Goal: Task Accomplishment & Management: Use online tool/utility

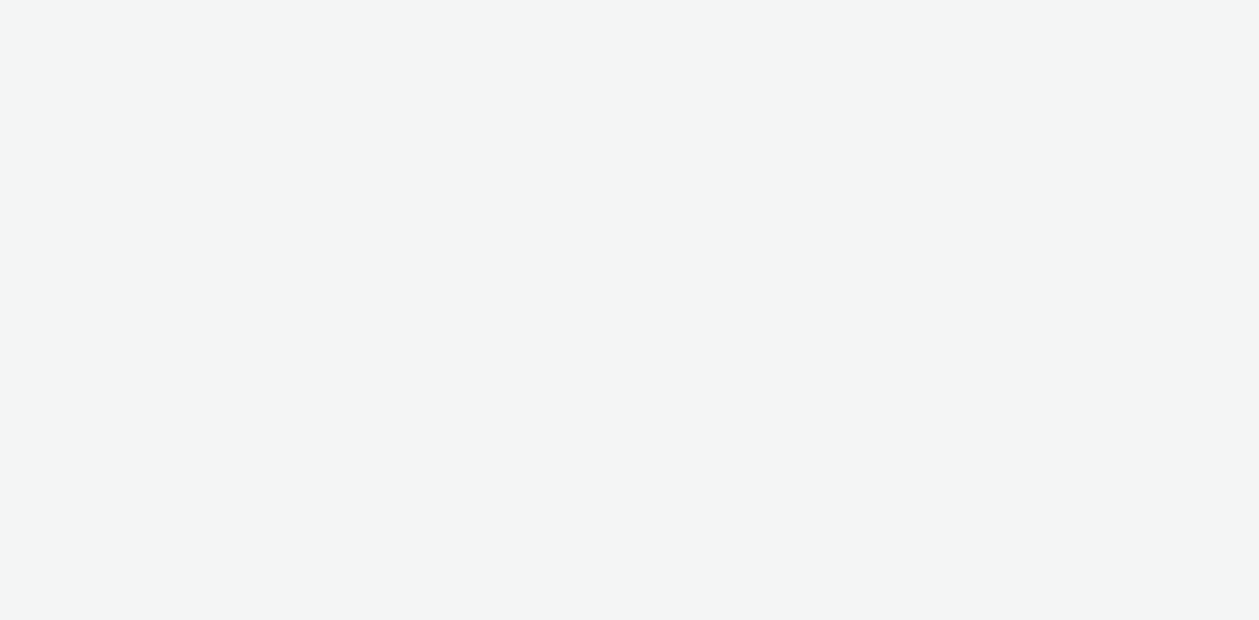
select select "08a58170-7f08-4922-abc8-b2d1eb407230"
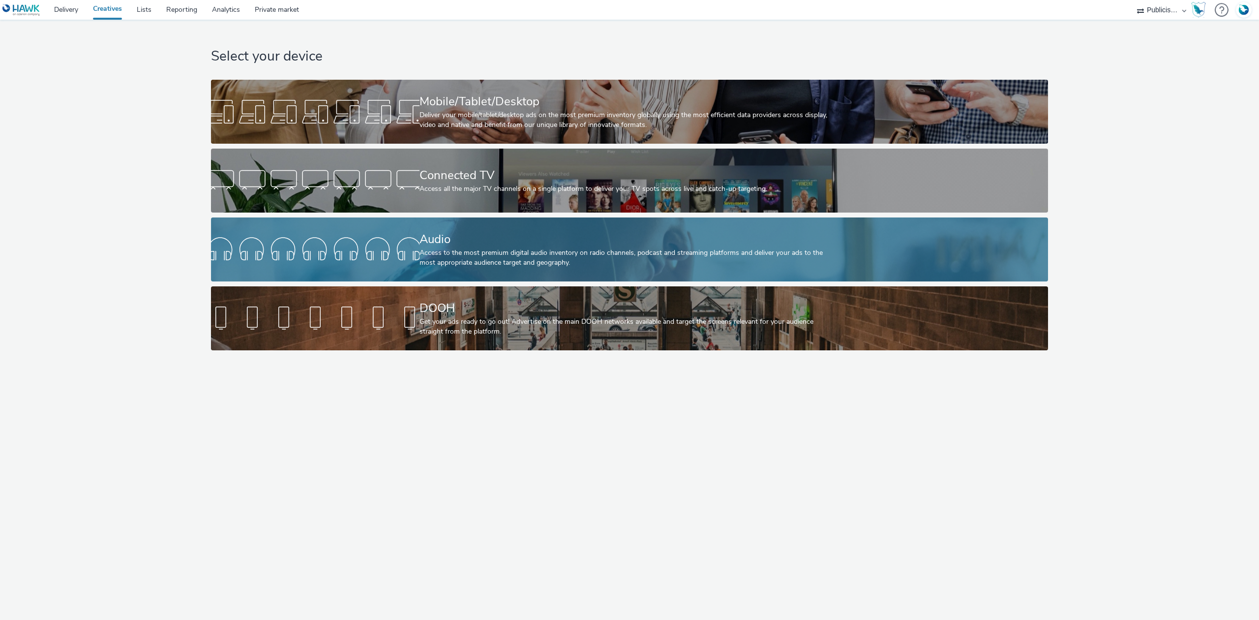
click at [455, 221] on div "Audio Access to the most premium digital audio inventory on radio channels, pod…" at bounding box center [628, 249] width 417 height 64
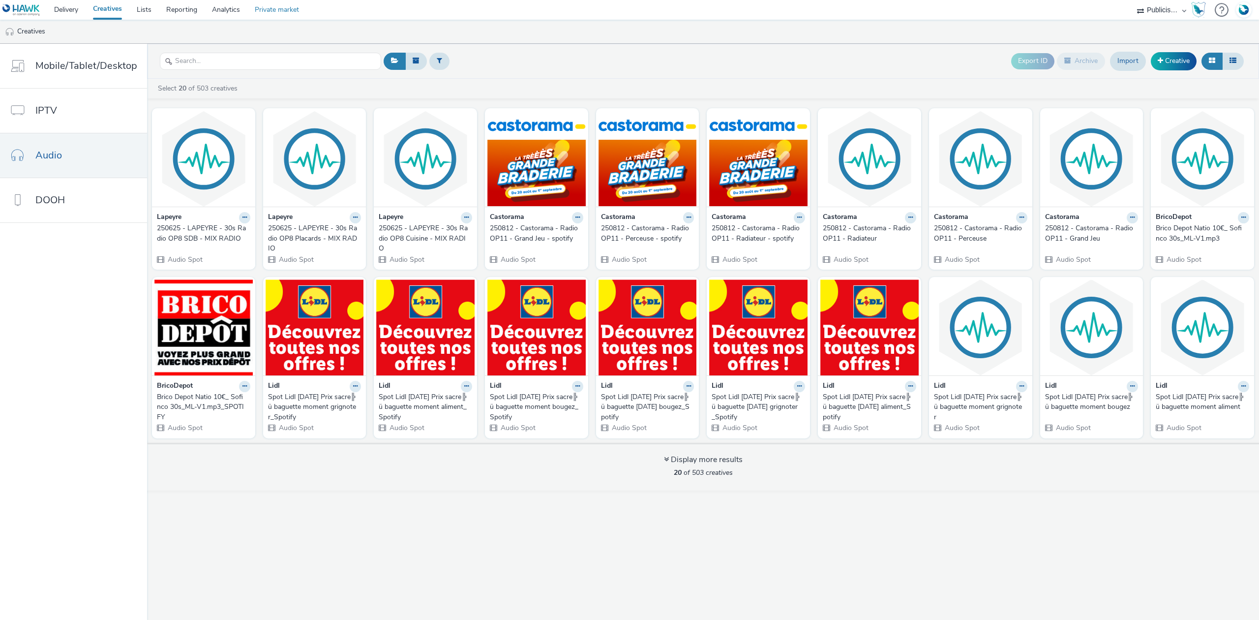
click at [286, 15] on link "Private market" at bounding box center [276, 10] width 59 height 20
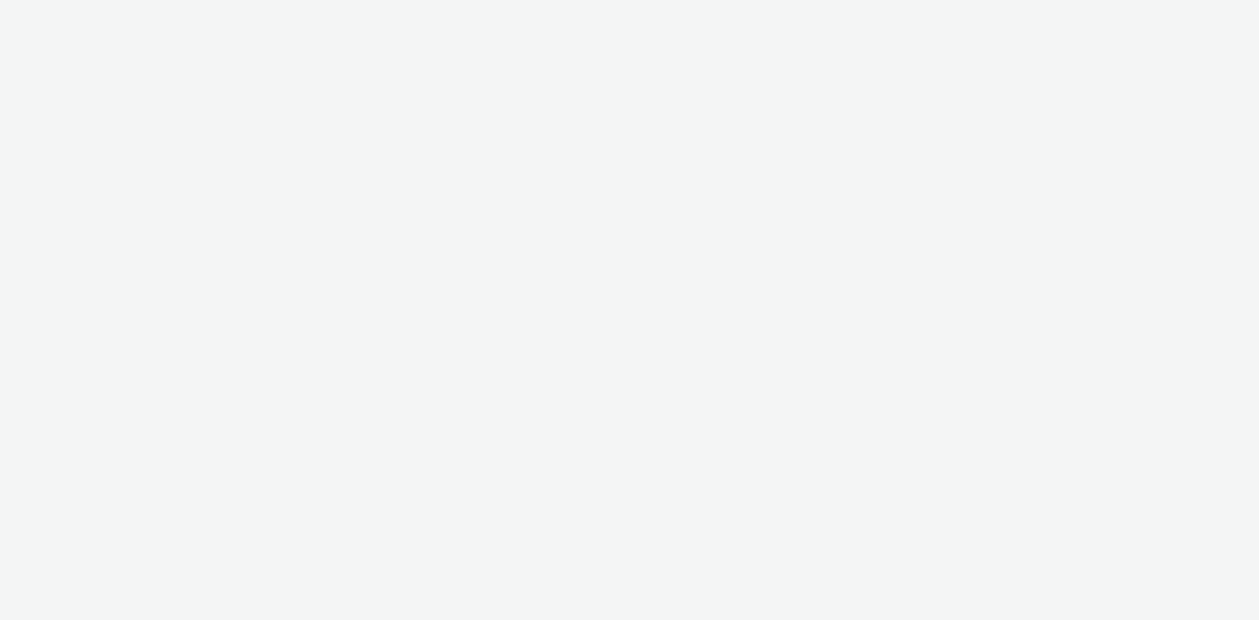
select select "08a58170-7f08-4922-abc8-b2d1eb407230"
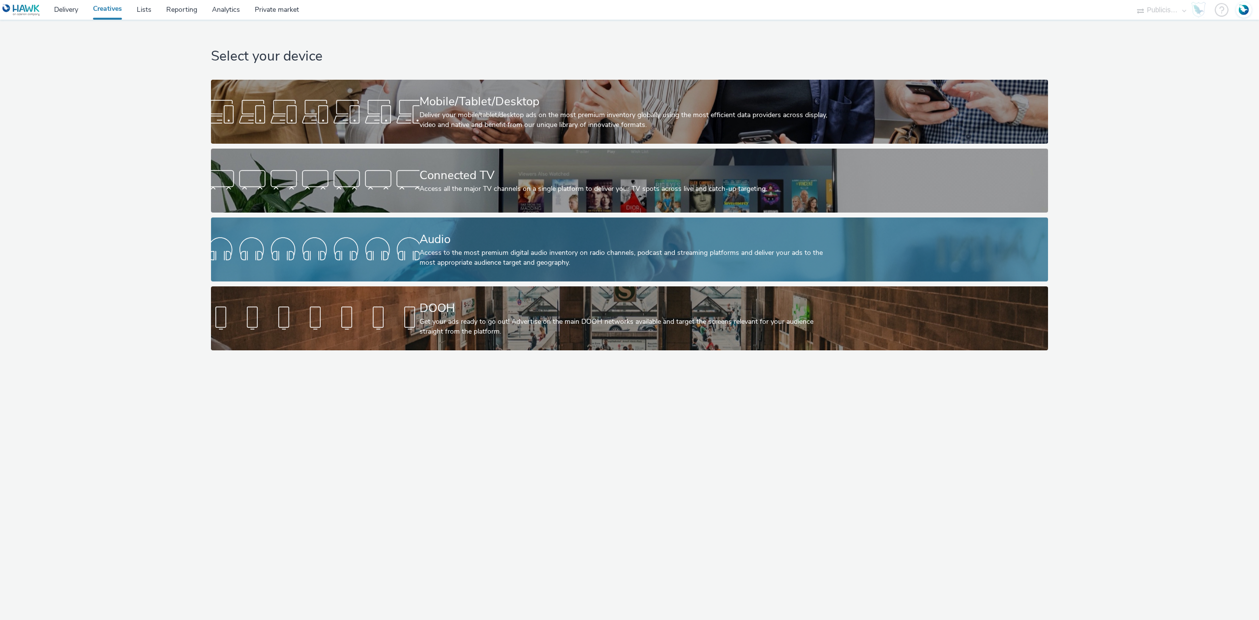
click at [455, 235] on div "Audio" at bounding box center [628, 239] width 417 height 17
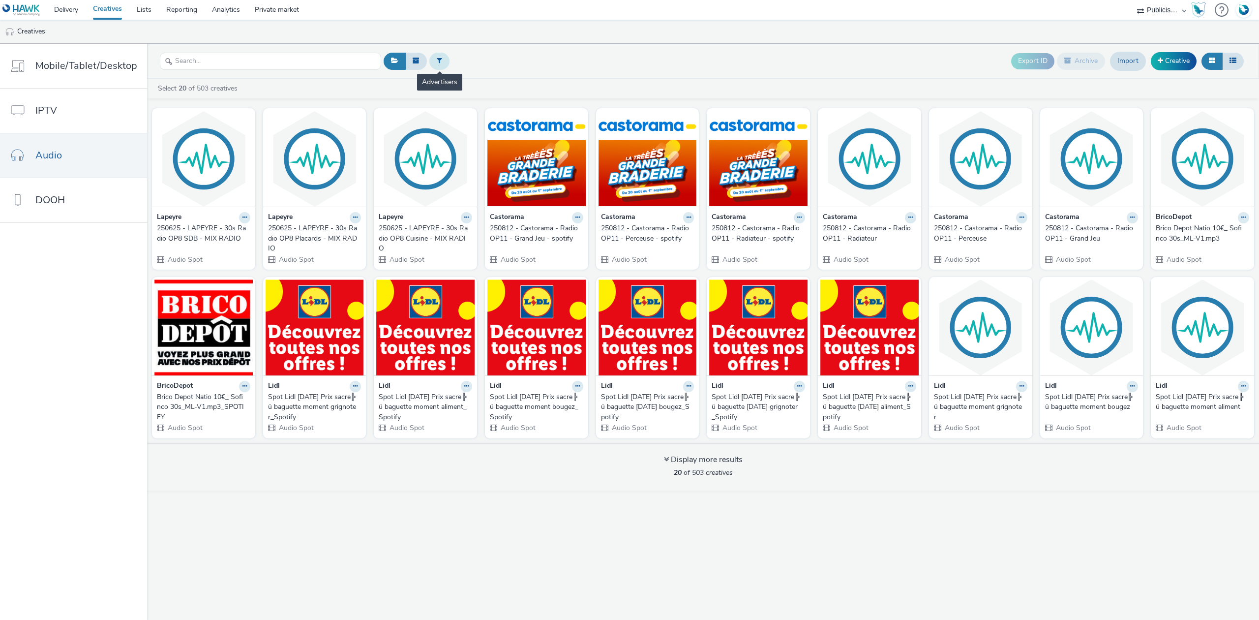
click at [443, 60] on button at bounding box center [439, 61] width 20 height 17
click at [685, 73] on div "Select advertiser... Export ID Archive Import Creative" at bounding box center [813, 61] width 865 height 24
click at [1176, 67] on link "Creative" at bounding box center [1174, 61] width 46 height 18
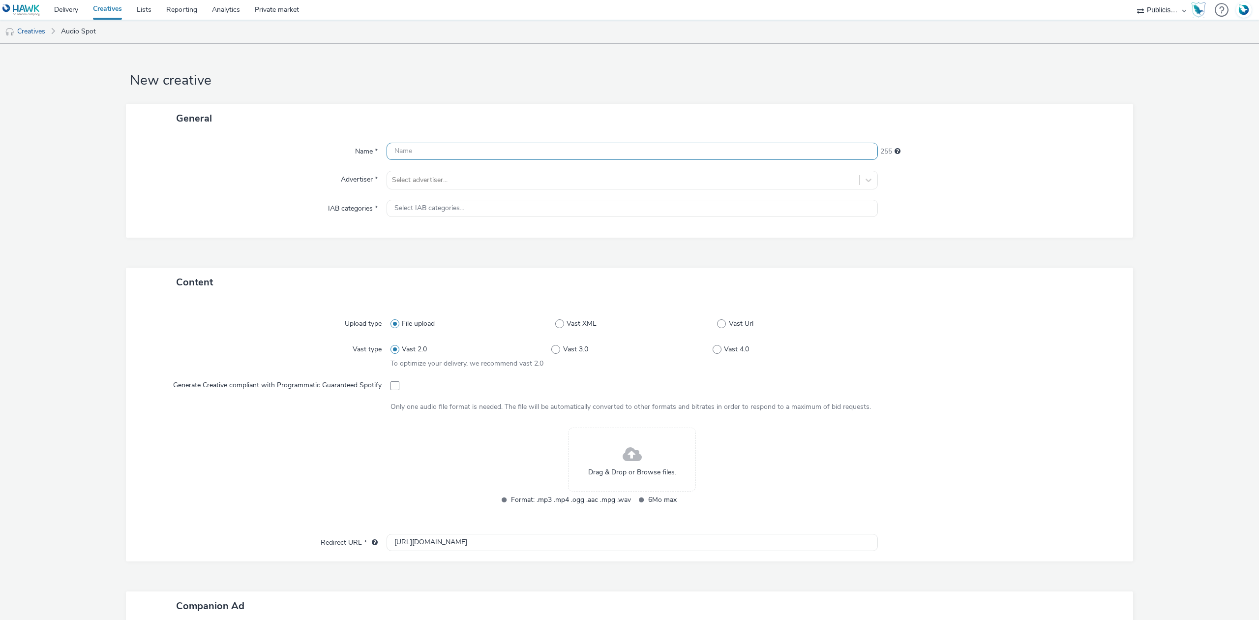
click at [416, 150] on input "text" at bounding box center [632, 151] width 491 height 17
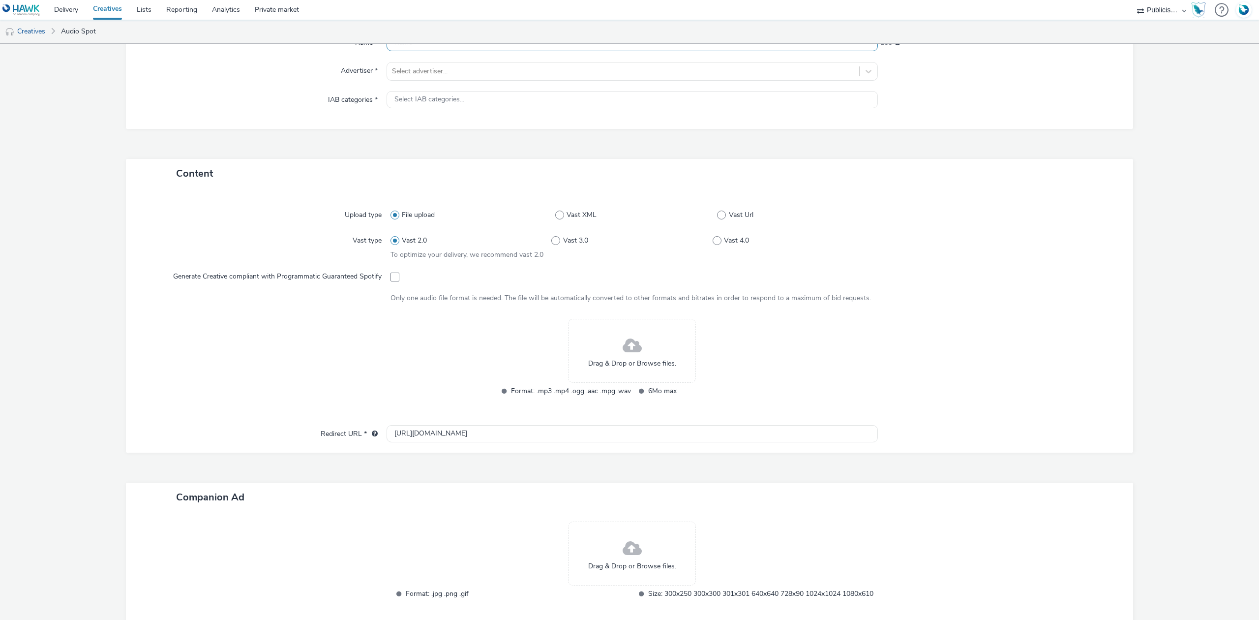
scroll to position [178, 0]
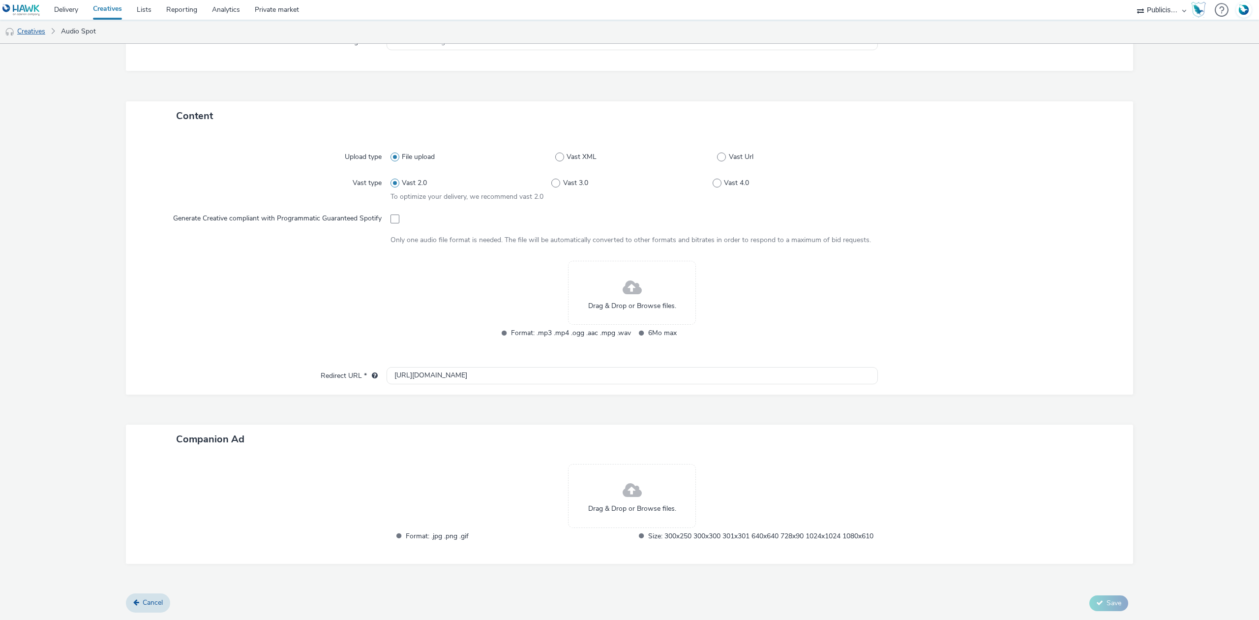
click at [24, 32] on link "Creatives" at bounding box center [25, 32] width 50 height 24
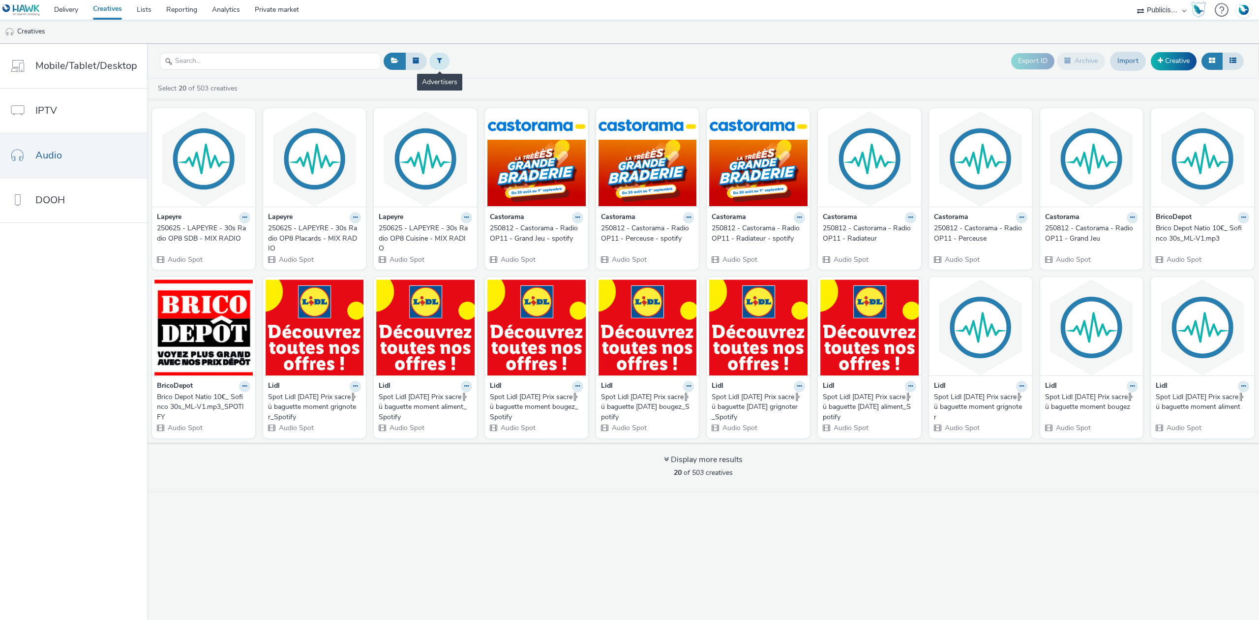
click at [434, 60] on button at bounding box center [439, 61] width 20 height 17
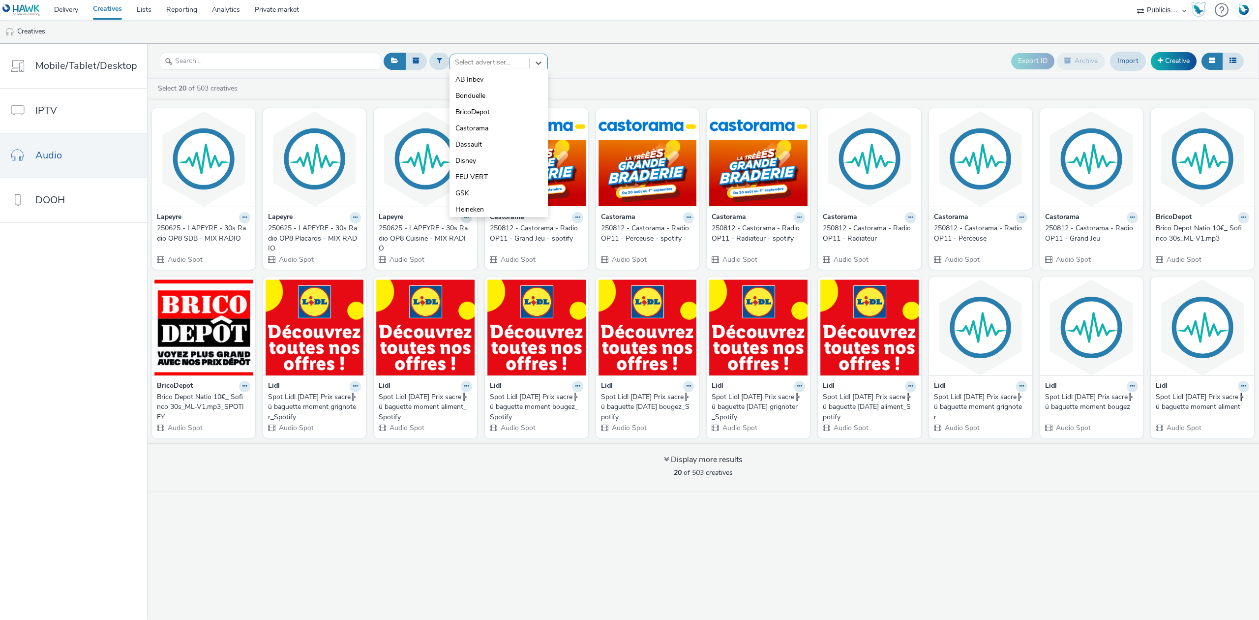
click at [481, 66] on div at bounding box center [489, 63] width 69 height 12
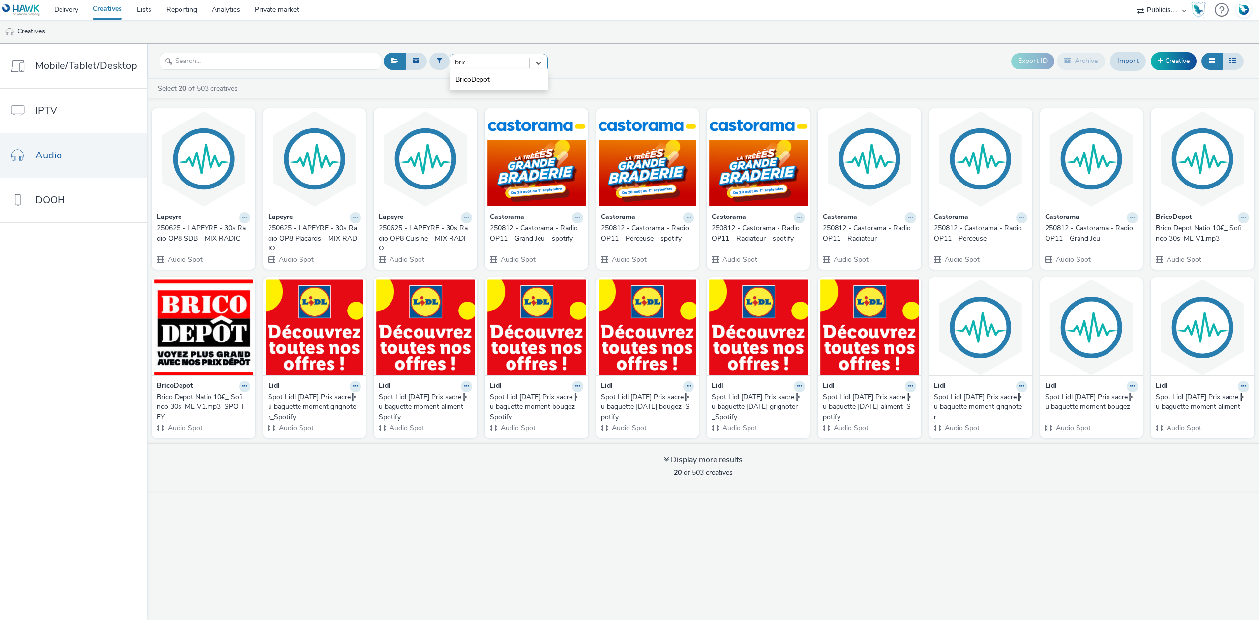
type input "brico"
click at [483, 75] on span "BricoDepot" at bounding box center [473, 80] width 34 height 10
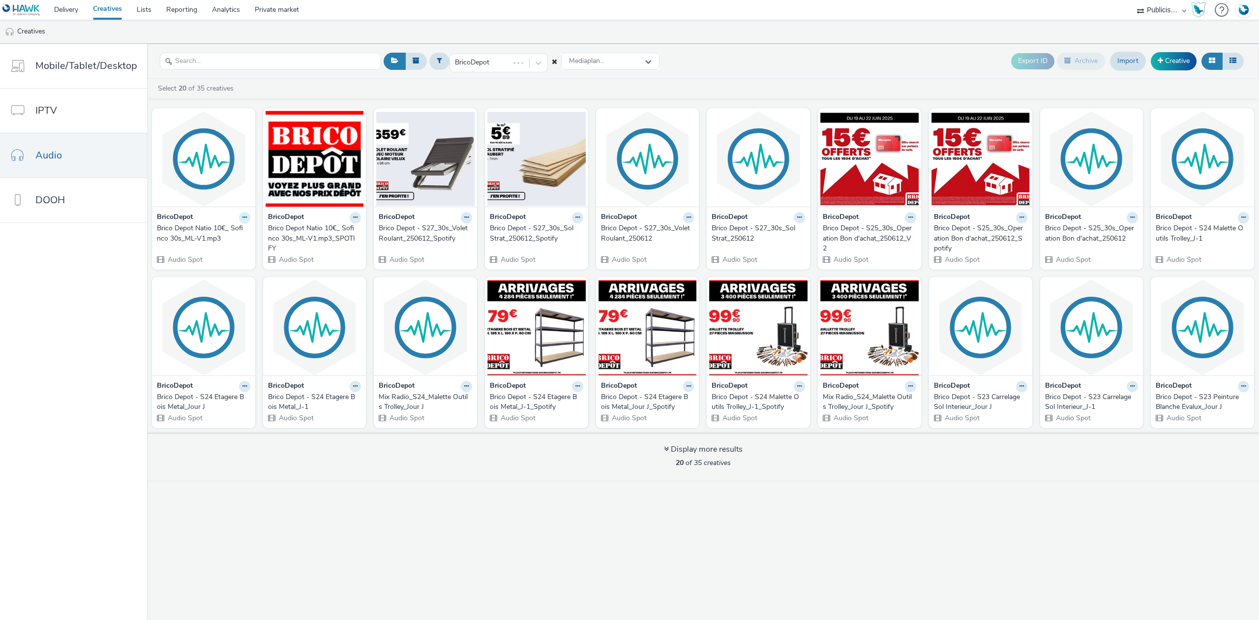
click at [243, 217] on icon at bounding box center [245, 217] width 4 height 6
click at [229, 232] on link "Edit" at bounding box center [214, 235] width 74 height 20
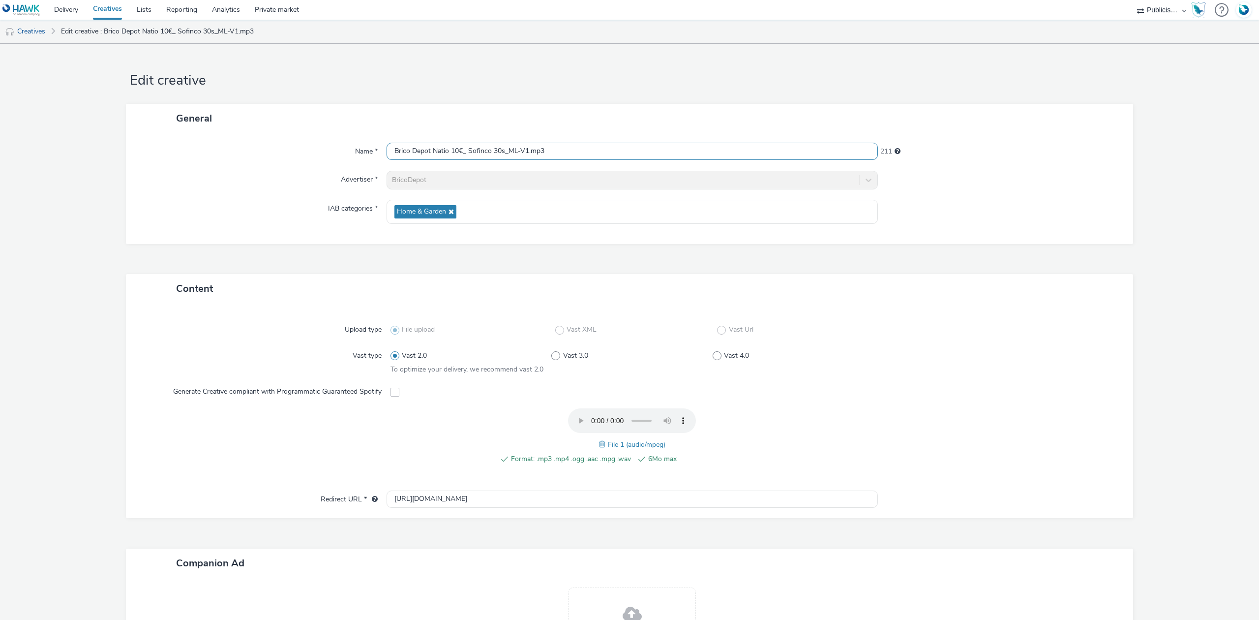
drag, startPoint x: 565, startPoint y: 151, endPoint x: 320, endPoint y: 151, distance: 245.0
click at [320, 151] on div "Name * Brico Depot Natio 10€_ Sofinco 30s_ML-V1.mp3 211" at bounding box center [630, 152] width 988 height 18
click at [38, 34] on link "Creatives" at bounding box center [25, 32] width 50 height 24
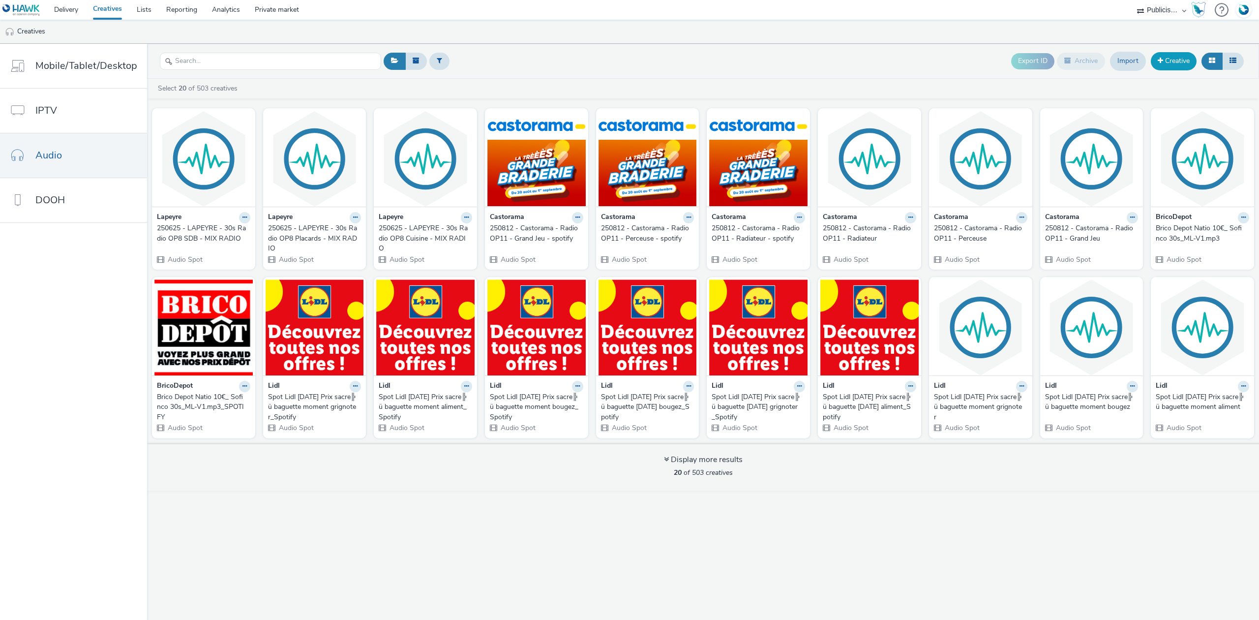
click at [1169, 62] on link "Creative" at bounding box center [1174, 61] width 46 height 18
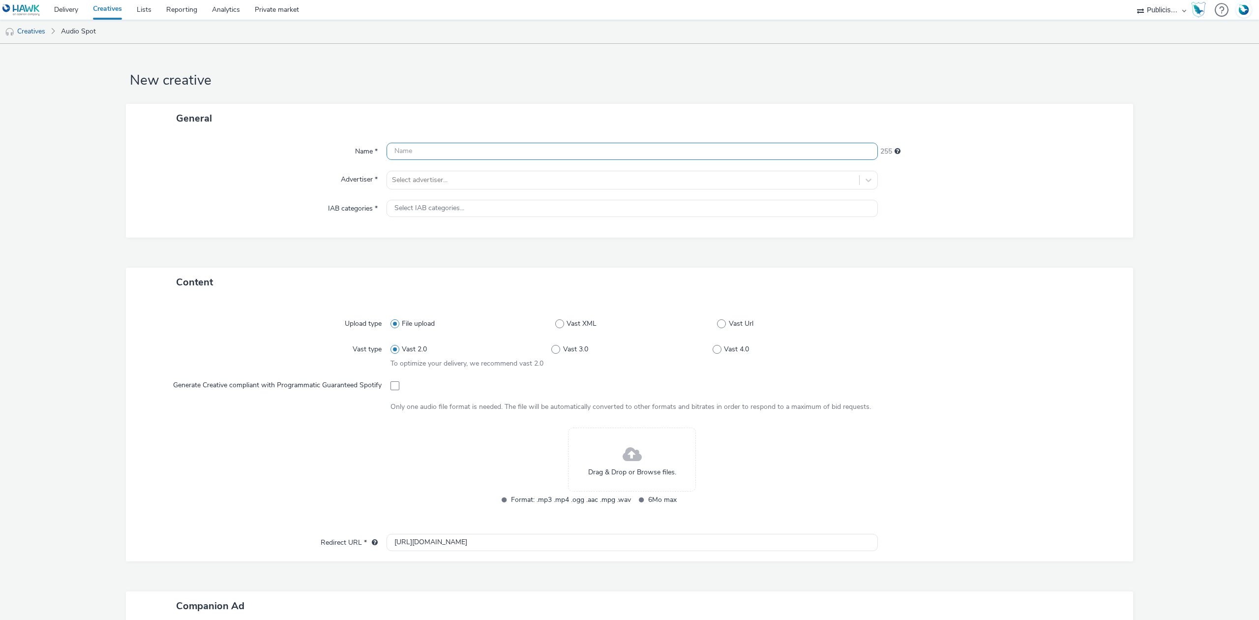
click at [437, 155] on input "text" at bounding box center [632, 151] width 491 height 17
paste input "Brico Depot Natio 10€_ Sofinco 30s_ML-V1.mp3"
drag, startPoint x: 554, startPoint y: 152, endPoint x: 432, endPoint y: 152, distance: 122.0
click at [432, 152] on input "Brico Depot Natio 10€_ Sofinco 30s_ML-V1.mp3" at bounding box center [632, 151] width 491 height 17
type input "Brico Depot OP14 AOUT 250821"
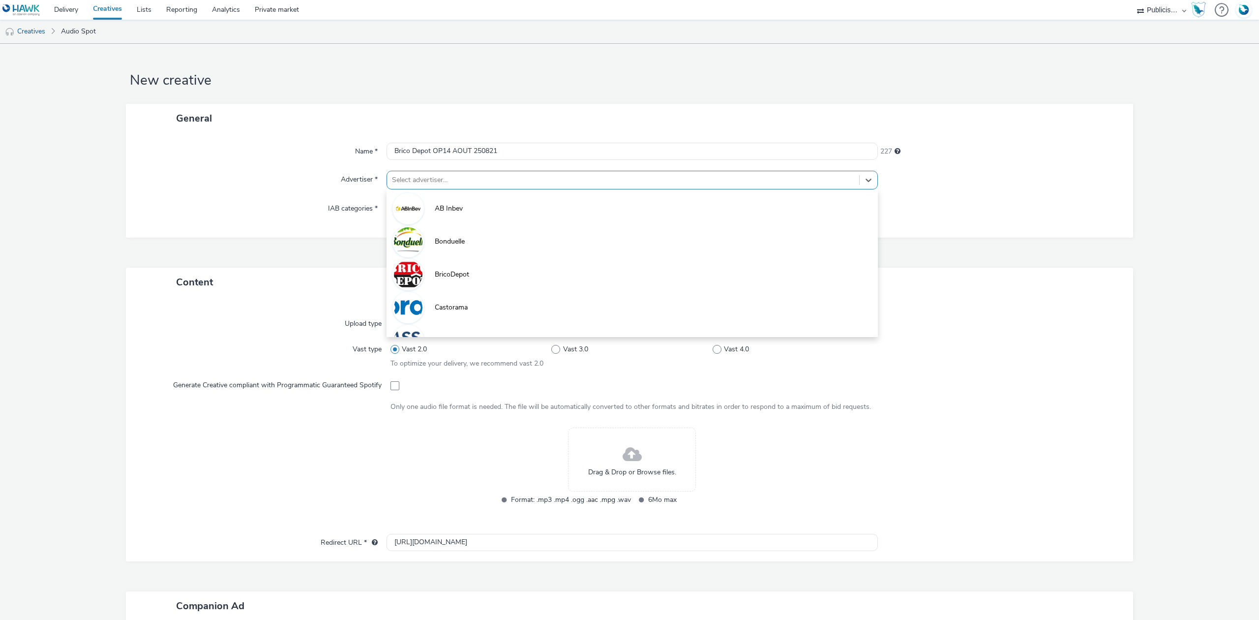
click at [434, 188] on div "Select advertiser..." at bounding box center [623, 180] width 472 height 16
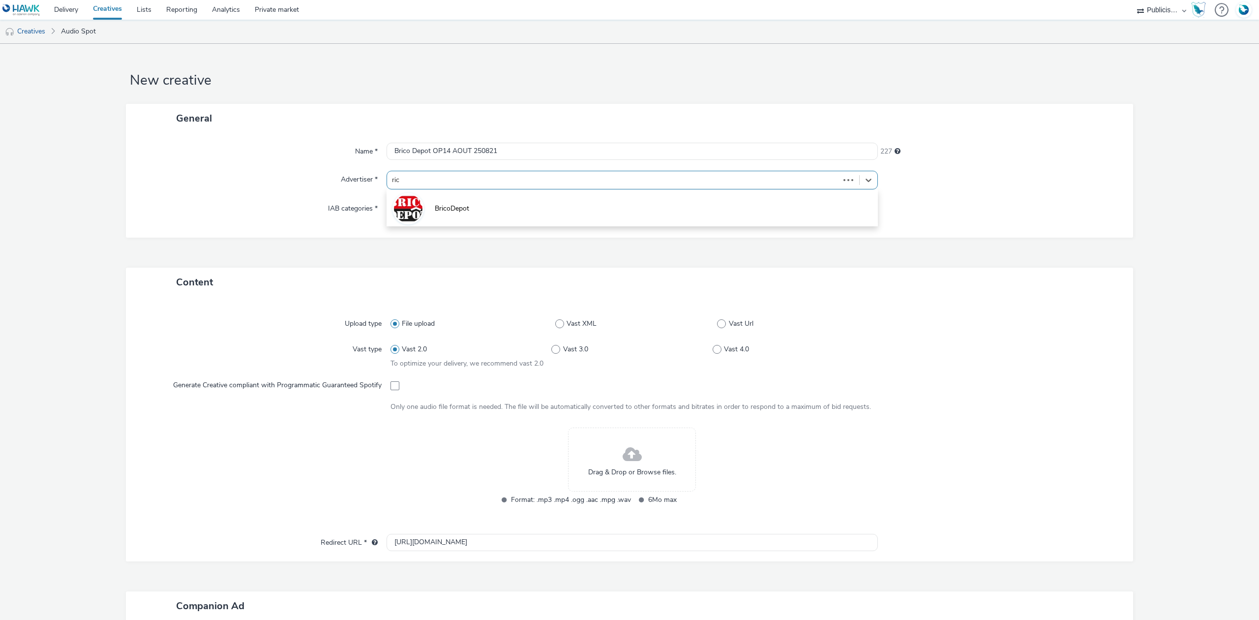
type input "rico"
click at [443, 201] on li "BricoDepot" at bounding box center [632, 207] width 491 height 33
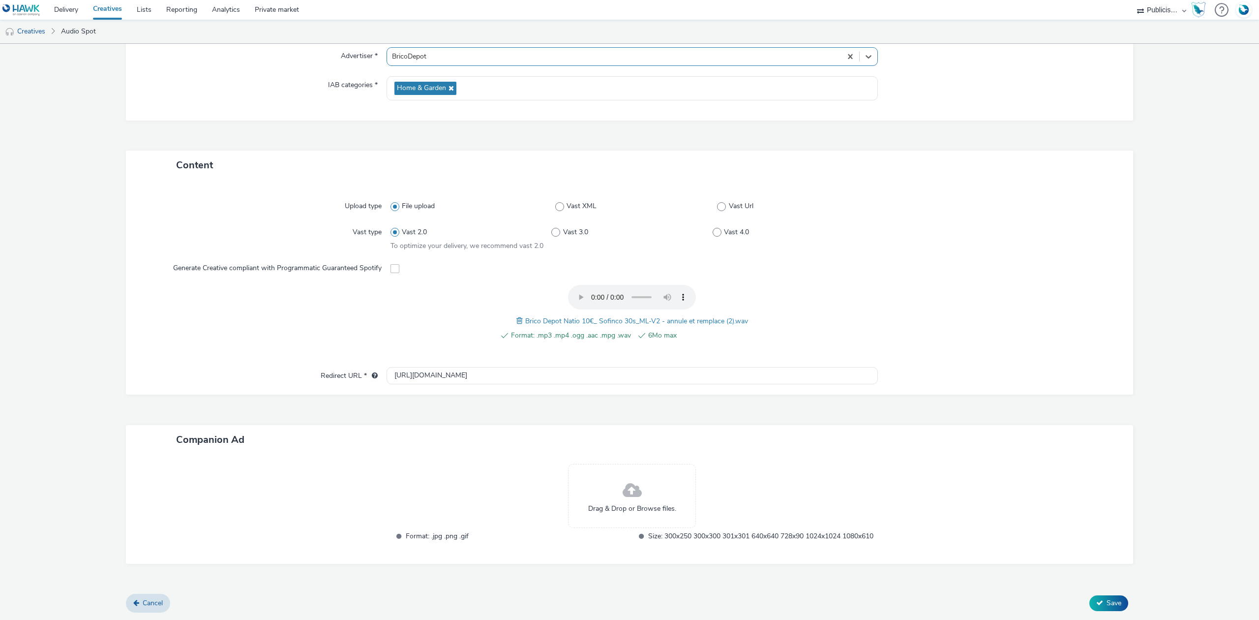
scroll to position [134, 0]
drag, startPoint x: 470, startPoint y: 363, endPoint x: 249, endPoint y: 339, distance: 222.7
click at [249, 339] on div "Upload type File upload Vast XML Vast Url Vast type Vast 2.0 Vast 3.0 Vast 4.0 …" at bounding box center [629, 287] width 1007 height 215
paste input "s://www.bricodepot.fr/catalogue/redirection-operation-promo/?utm_medium=app&utm…"
click at [294, 350] on div "Upload type File upload Vast XML Vast Url Vast type Vast 2.0 Vast 3.0 Vast 4.0 …" at bounding box center [630, 278] width 988 height 178
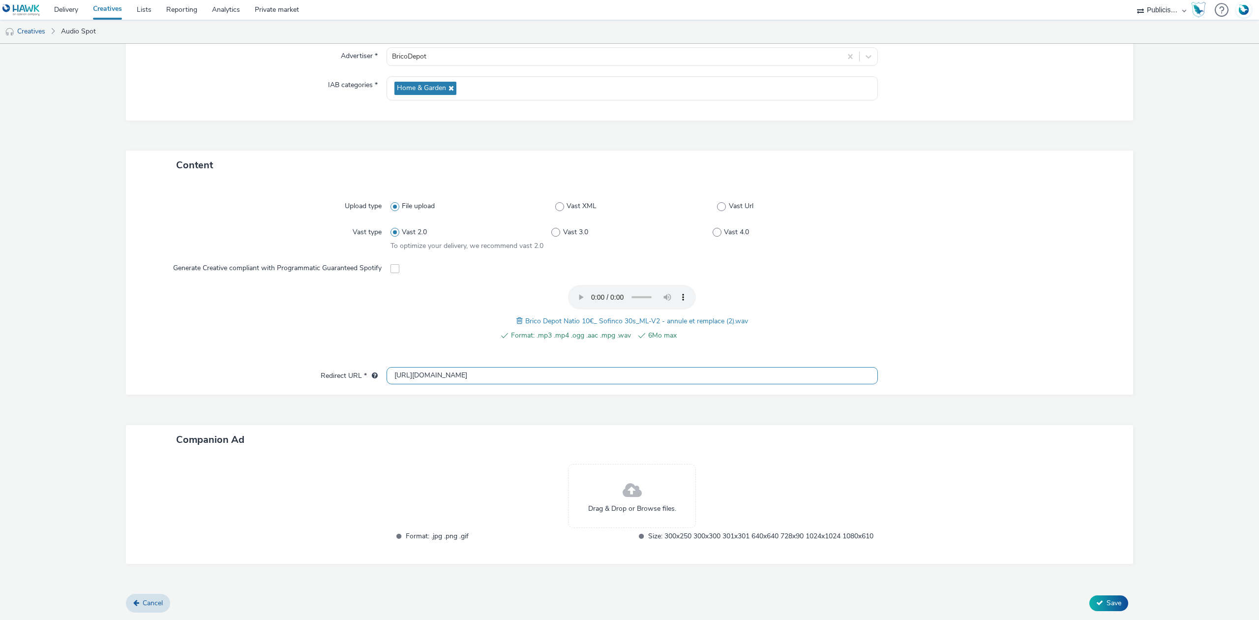
type input "http://bricodepot.fr"
click at [294, 350] on div "Upload type File upload Vast XML Vast Url Vast type Vast 2.0 Vast 3.0 Vast 4.0 …" at bounding box center [630, 278] width 988 height 178
click at [1096, 601] on icon at bounding box center [1099, 602] width 7 height 7
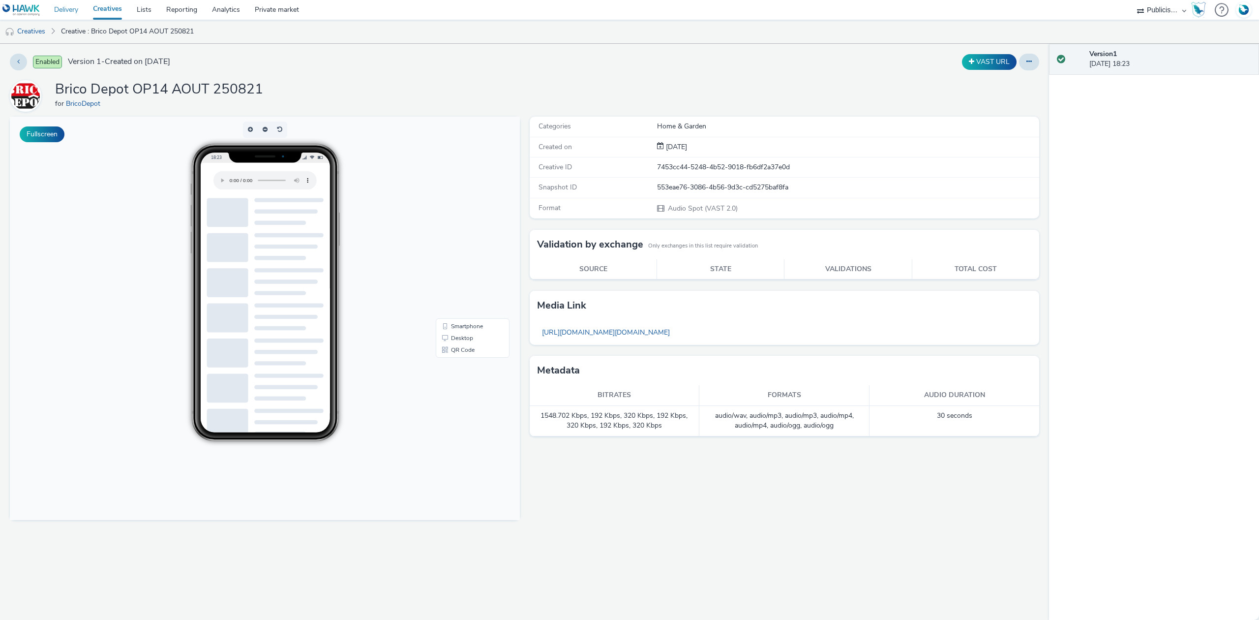
click at [71, 7] on link "Delivery" at bounding box center [66, 10] width 39 height 20
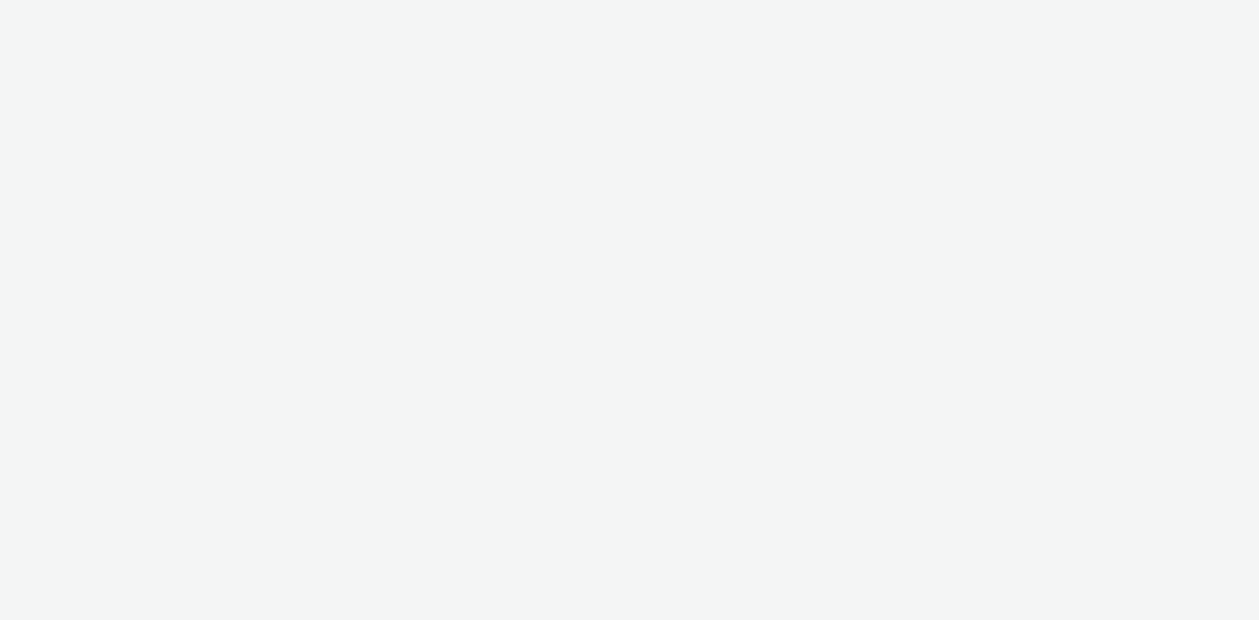
select select "08a58170-7f08-4922-abc8-b2d1eb407230"
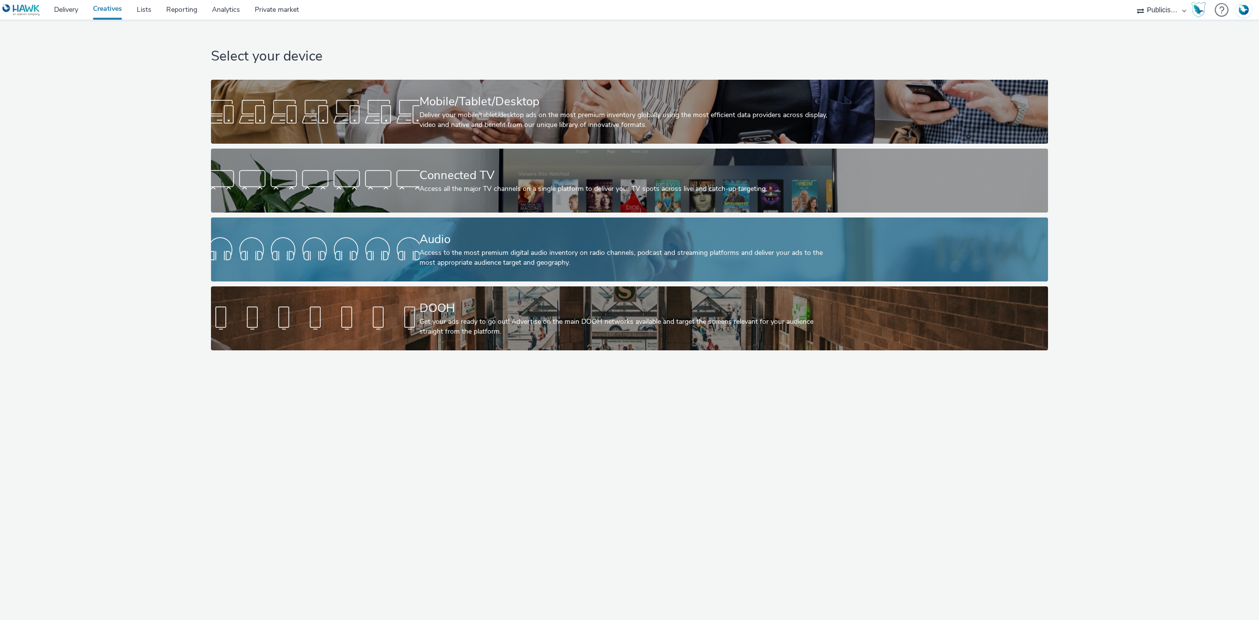
click at [445, 253] on div "Access to the most premium digital audio inventory on radio channels, podcast a…" at bounding box center [628, 258] width 417 height 20
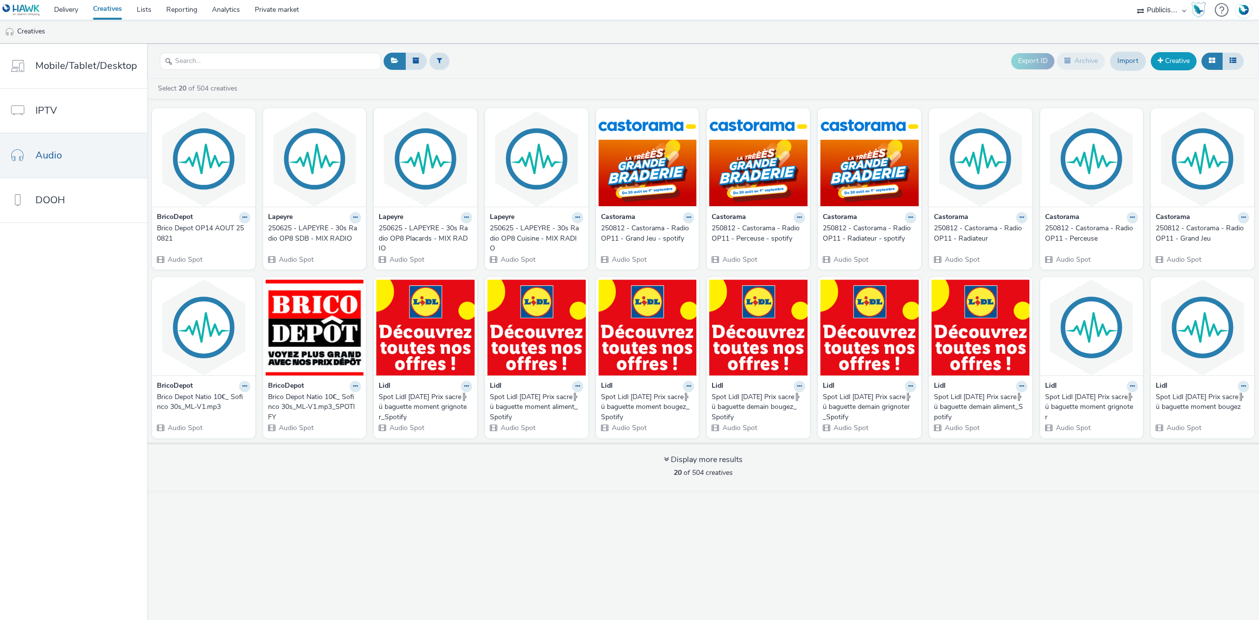
click at [1169, 61] on link "Creative" at bounding box center [1174, 61] width 46 height 18
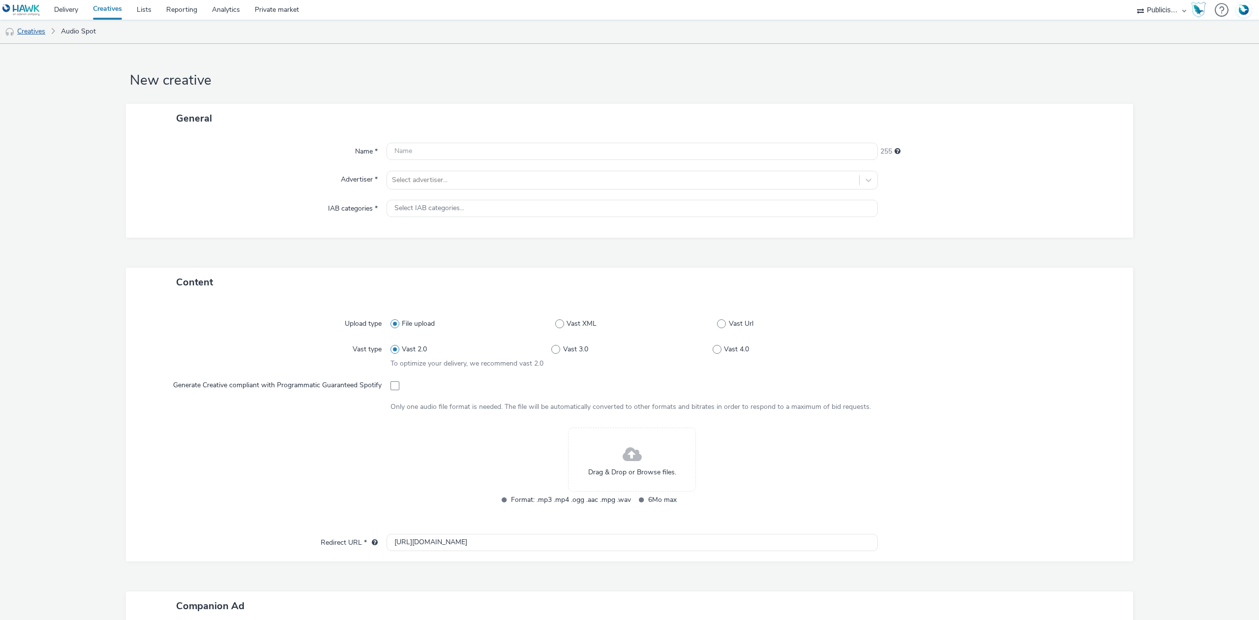
click at [36, 32] on link "Creatives" at bounding box center [25, 32] width 50 height 24
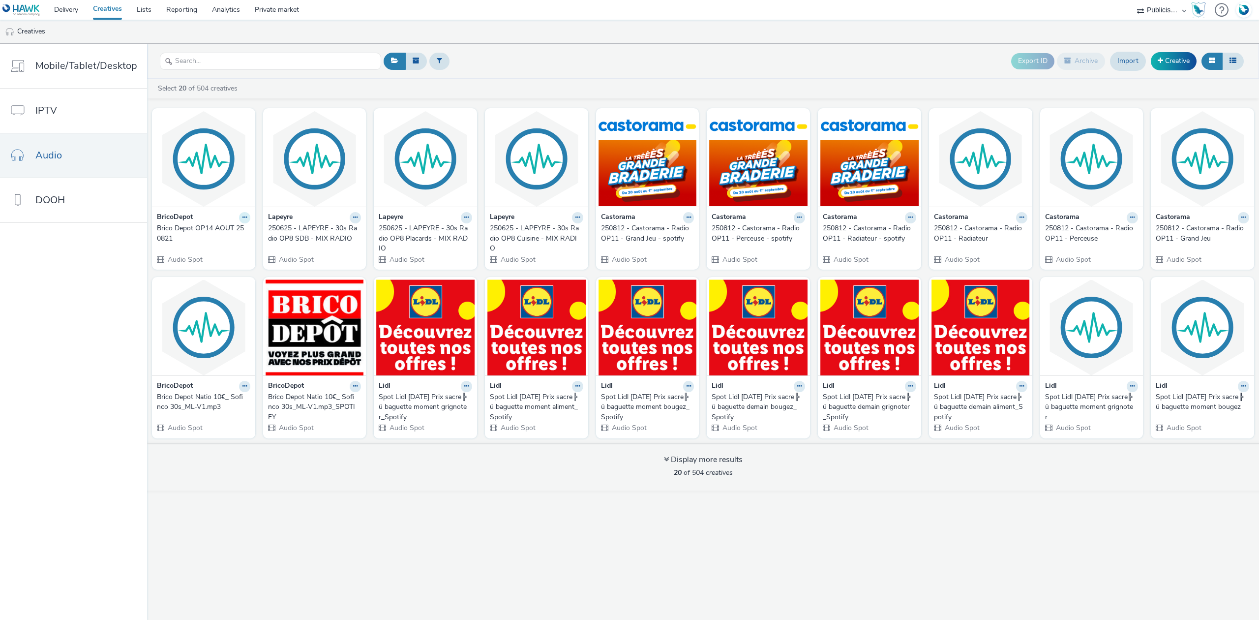
click at [243, 215] on icon at bounding box center [245, 217] width 4 height 6
click at [225, 234] on link "Edit" at bounding box center [214, 235] width 74 height 20
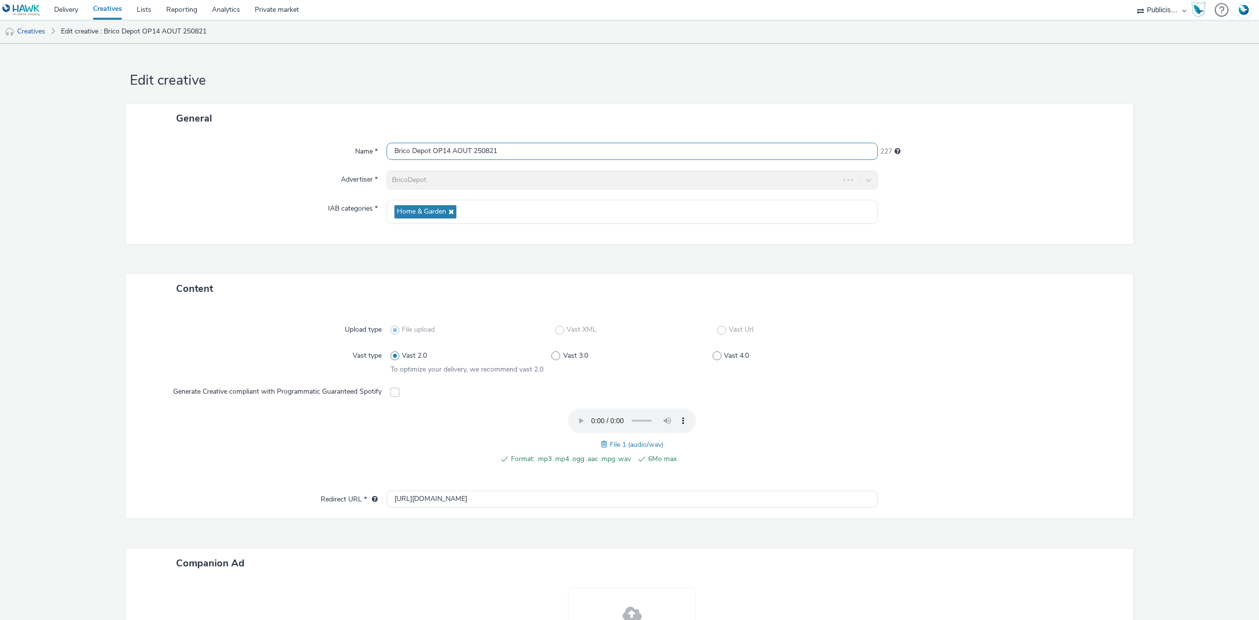
click at [524, 146] on input "Brico Depot OP14 AOUT 250821" at bounding box center [632, 151] width 491 height 17
drag, startPoint x: 571, startPoint y: 145, endPoint x: 221, endPoint y: 150, distance: 350.3
click at [221, 150] on div "Name * Brico Depot OP14 AOUT 250821 - V2 222" at bounding box center [630, 152] width 988 height 18
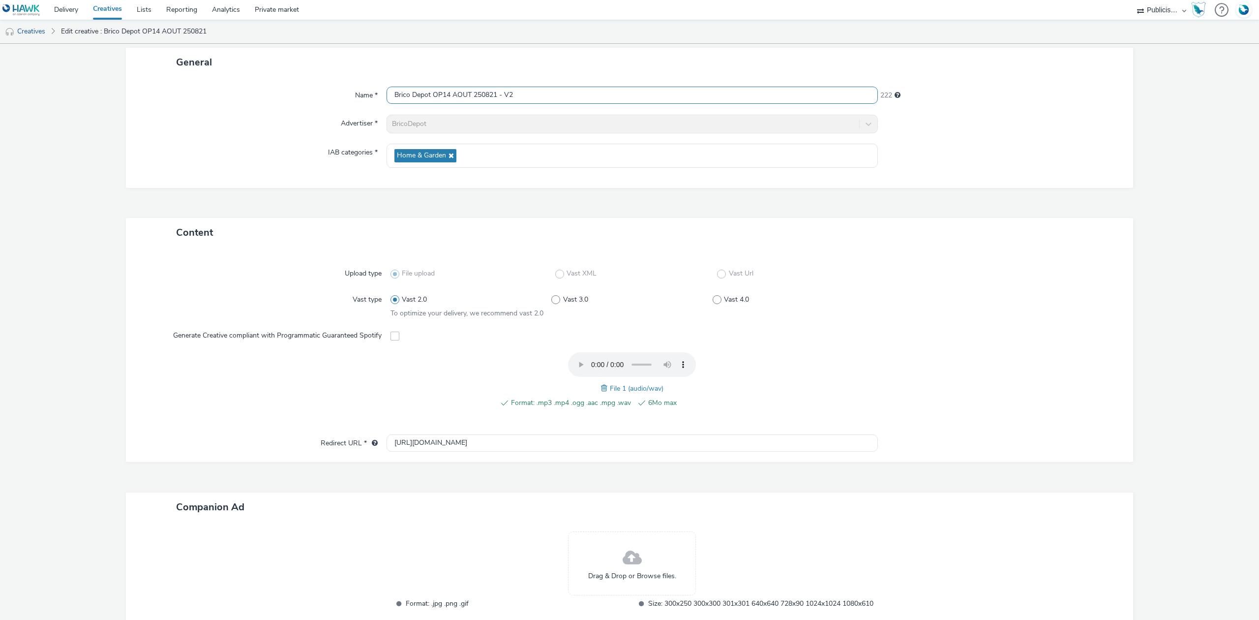
scroll to position [134, 0]
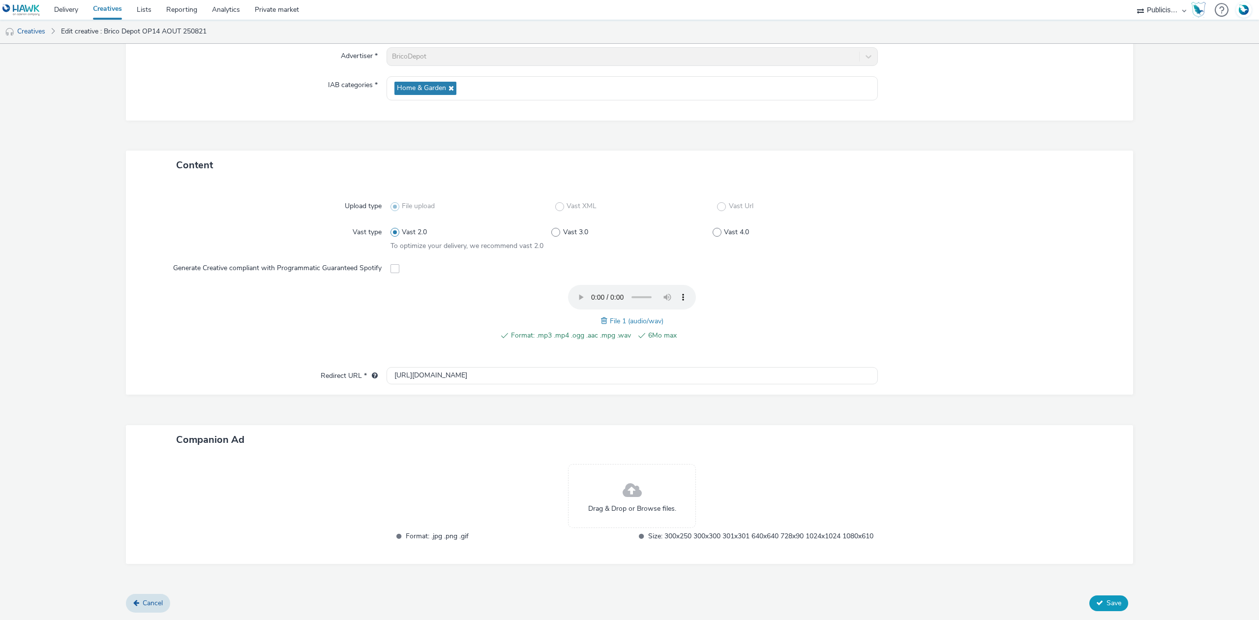
type input "Brico Depot OP14 AOUT 250821 - V2"
click at [1107, 605] on span "Save" at bounding box center [1114, 602] width 15 height 9
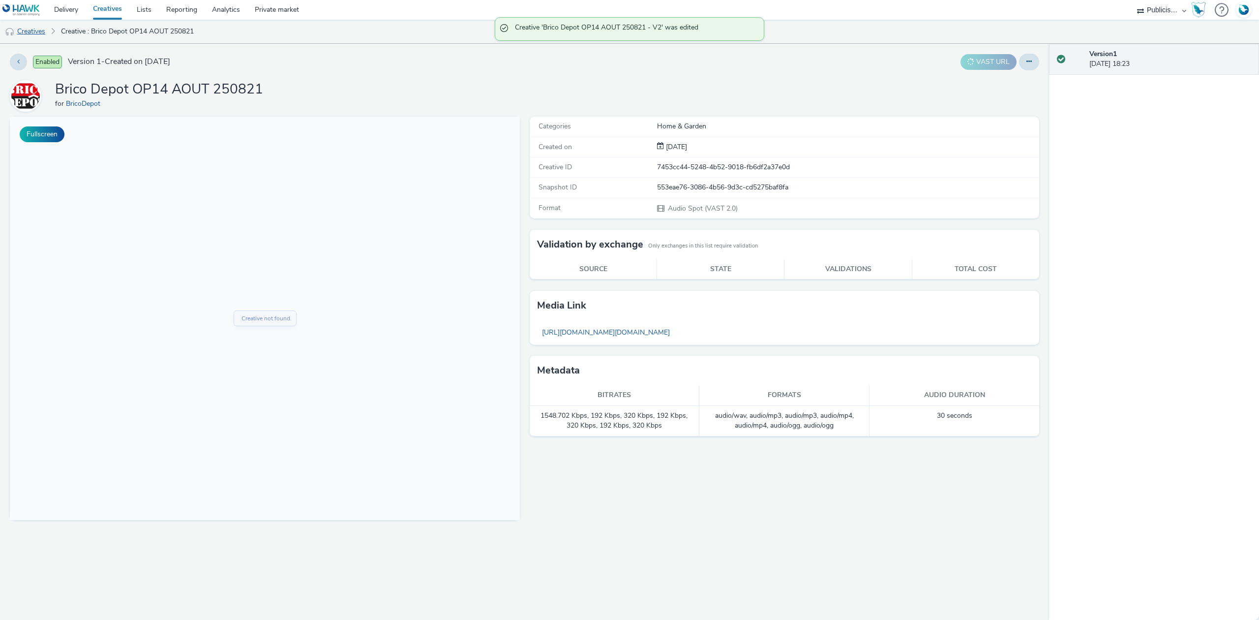
click at [30, 25] on link "Creatives" at bounding box center [25, 32] width 50 height 24
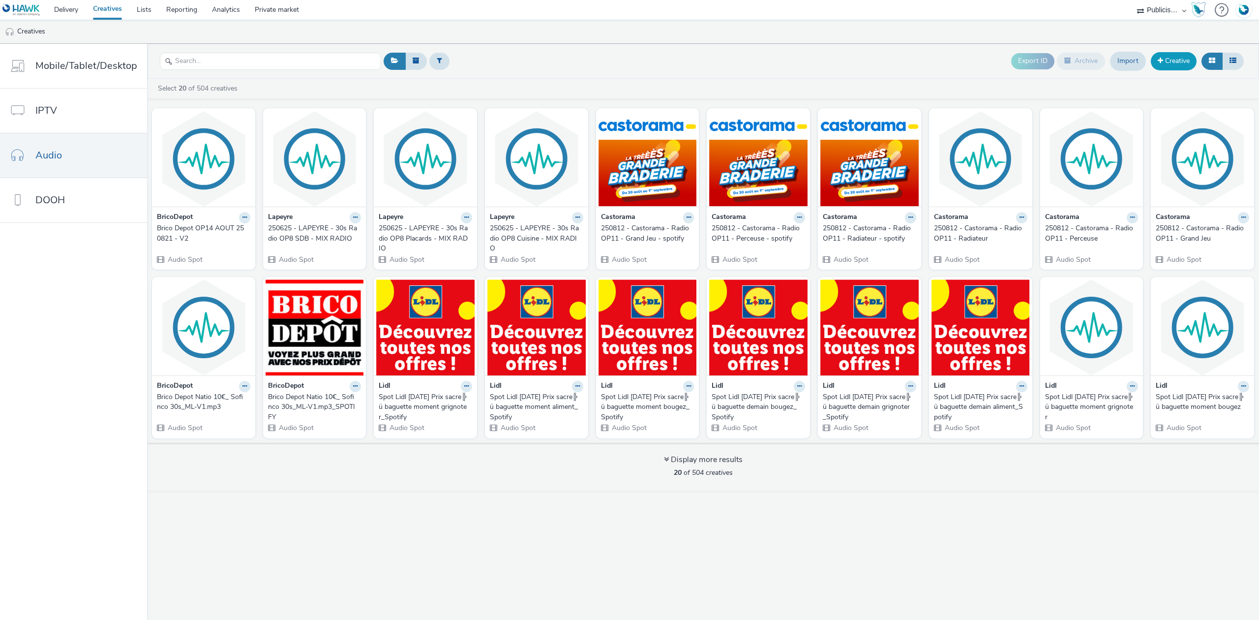
click at [1177, 63] on link "Creative" at bounding box center [1174, 61] width 46 height 18
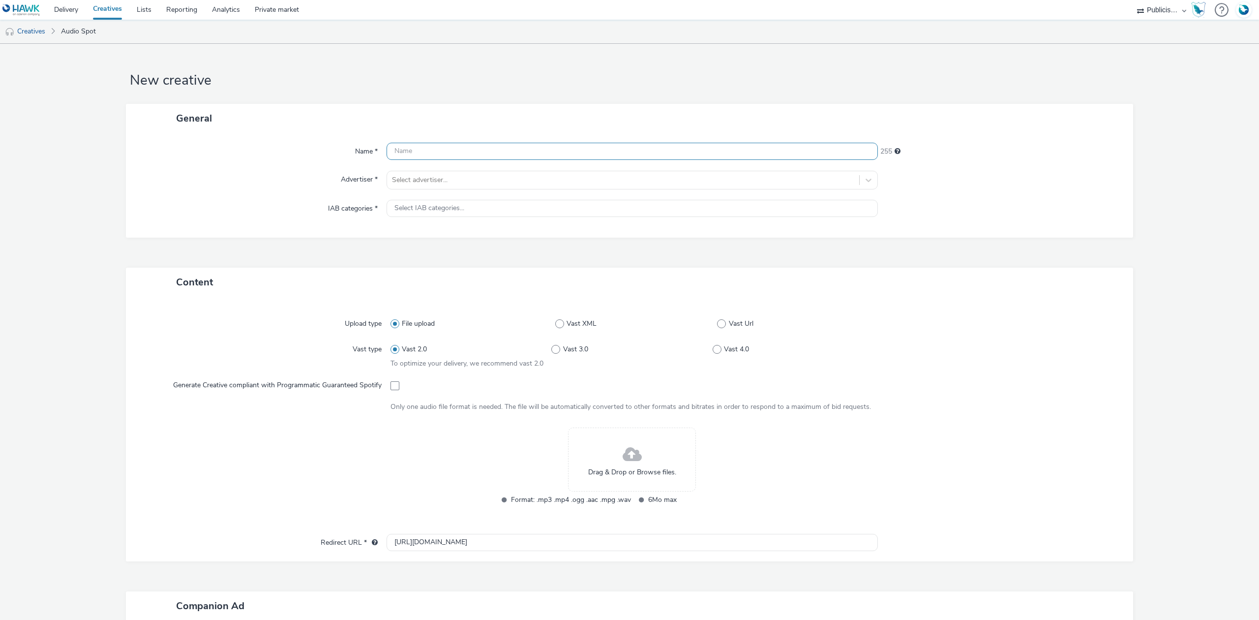
click at [475, 157] on input "text" at bounding box center [632, 151] width 491 height 17
paste input "Brico Depot OP14 AOUT 250821 - V2"
type input "Brico Depot OP14 AOUT 250821 - V2 - SPOTIFY"
click at [436, 190] on div "Name * Brico Depot OP14 AOUT 250821 - V2 - SPOTIFY 212 Advertiser * Select adve…" at bounding box center [629, 185] width 1007 height 105
click at [441, 183] on div at bounding box center [623, 180] width 462 height 12
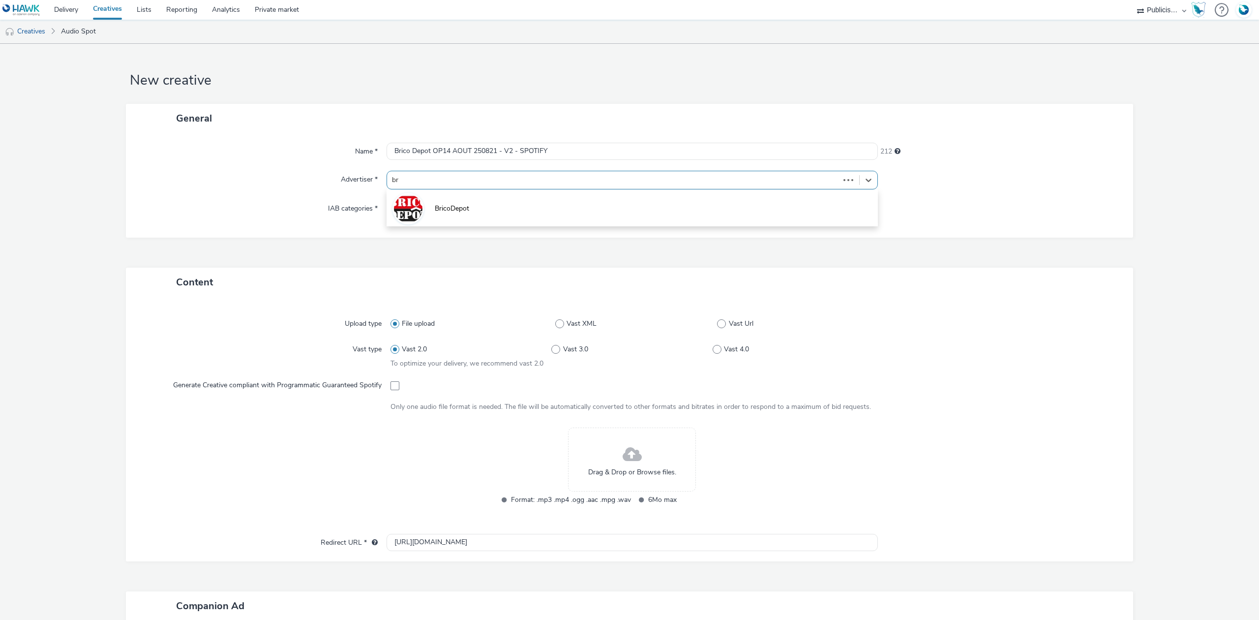
type input "bri"
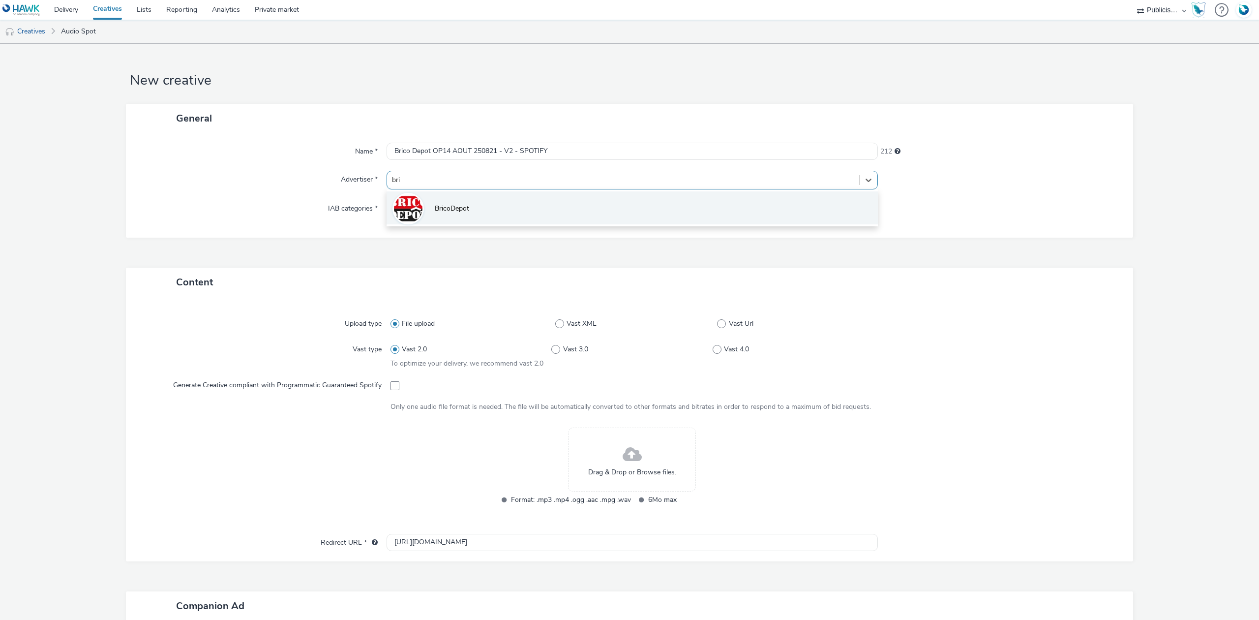
click at [446, 201] on li "BricoDepot" at bounding box center [632, 207] width 491 height 33
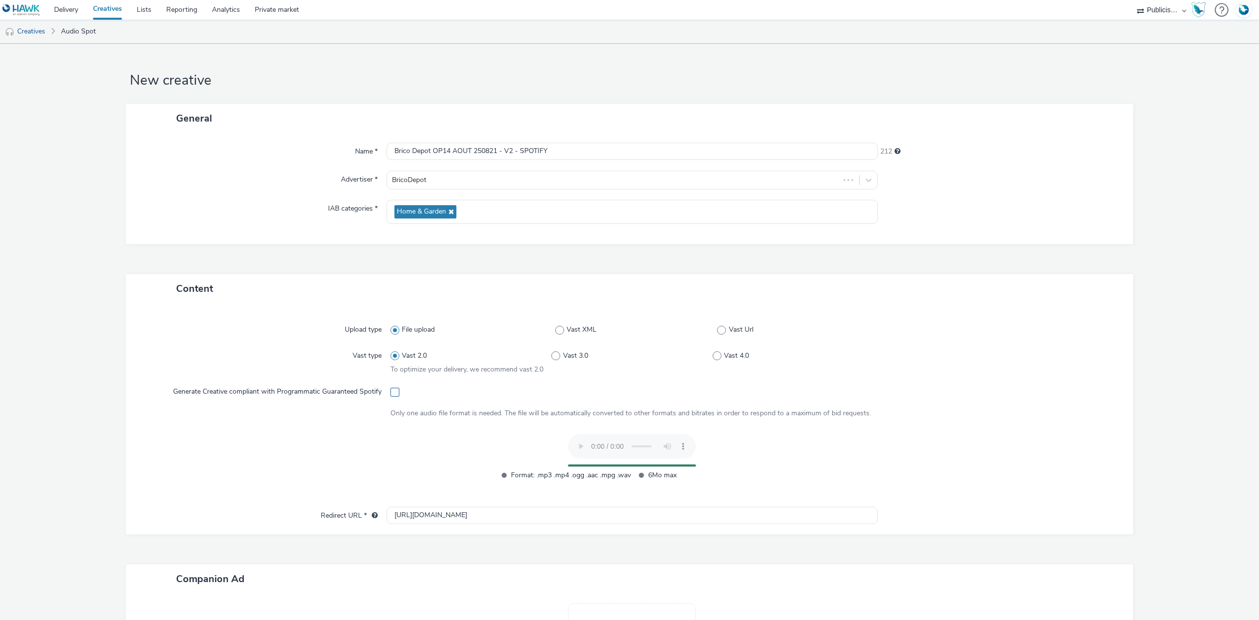
click at [394, 390] on span at bounding box center [395, 392] width 9 height 9
checkbox input "true"
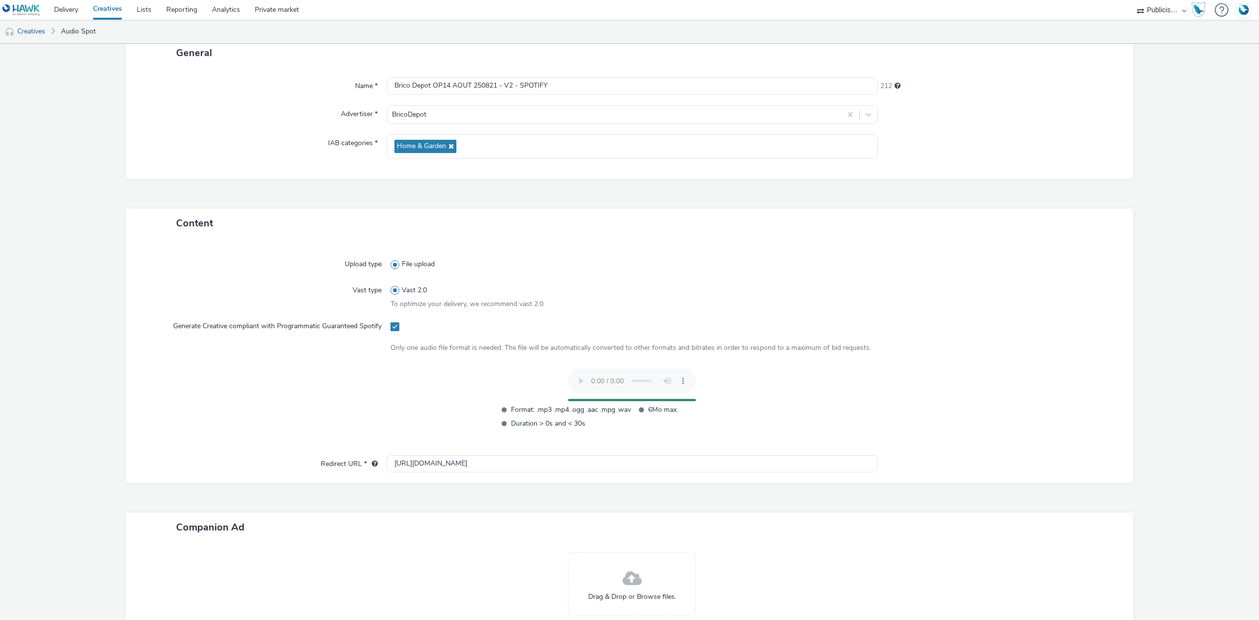
scroll to position [131, 0]
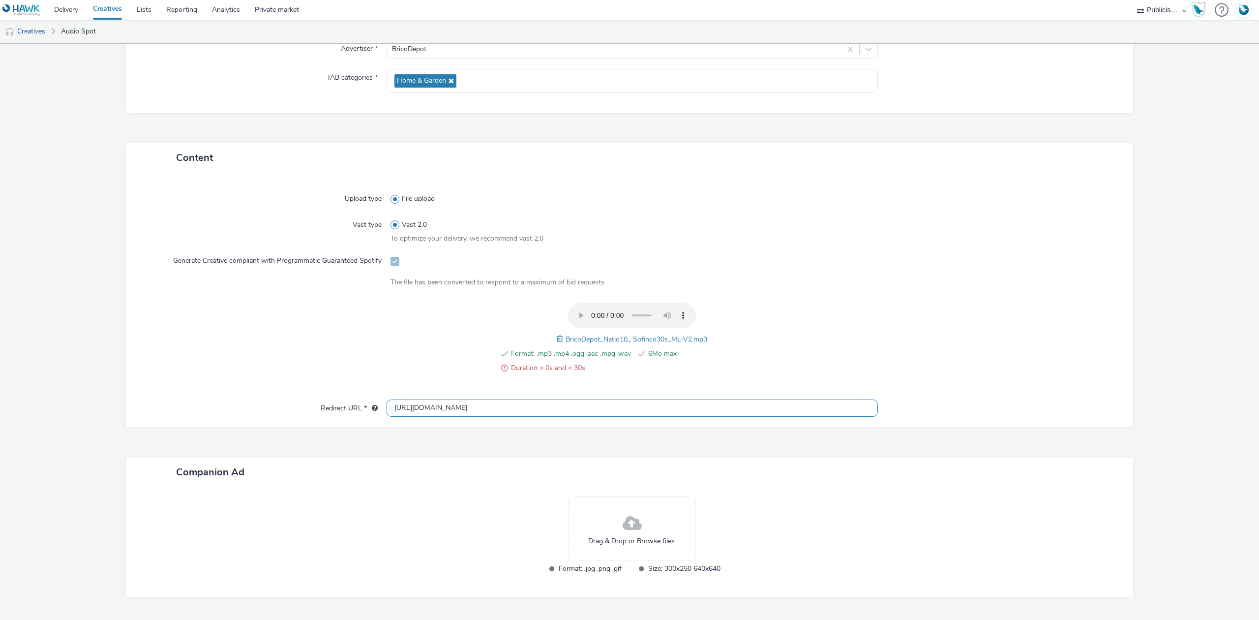
click at [461, 408] on input "http://bricodepot.fr" at bounding box center [632, 407] width 491 height 17
paste input "https://www.bricodepot.fr/catalogue/redirection-operation-promo/?utm_medium=app…"
paste input "text"
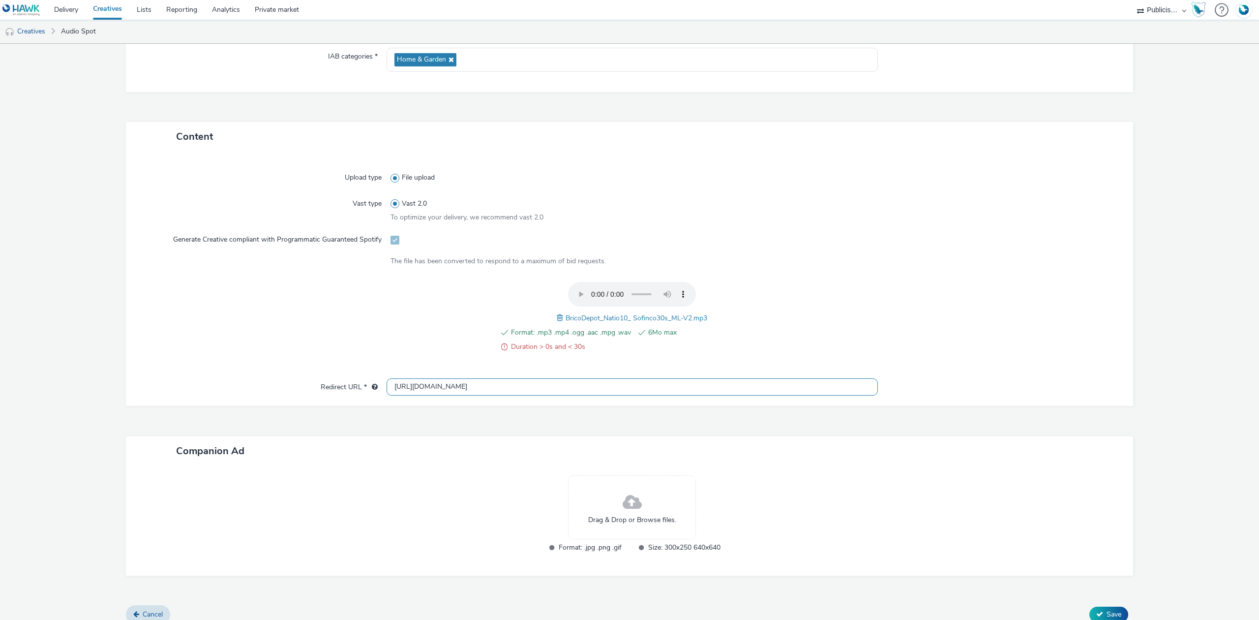
scroll to position [162, 0]
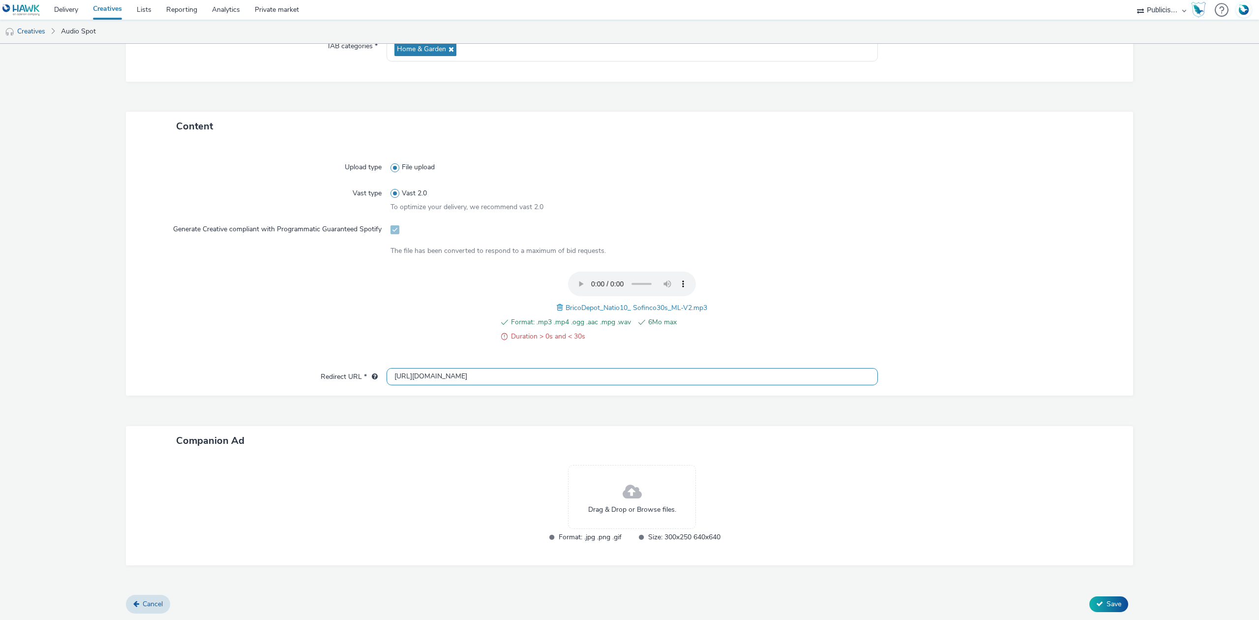
type input "https://www.bricodepot.fr/catalogue/redirection-operation-promo/?utm_medium=app…"
click at [599, 490] on div "Drag & Drop or Browse files." at bounding box center [632, 497] width 128 height 64
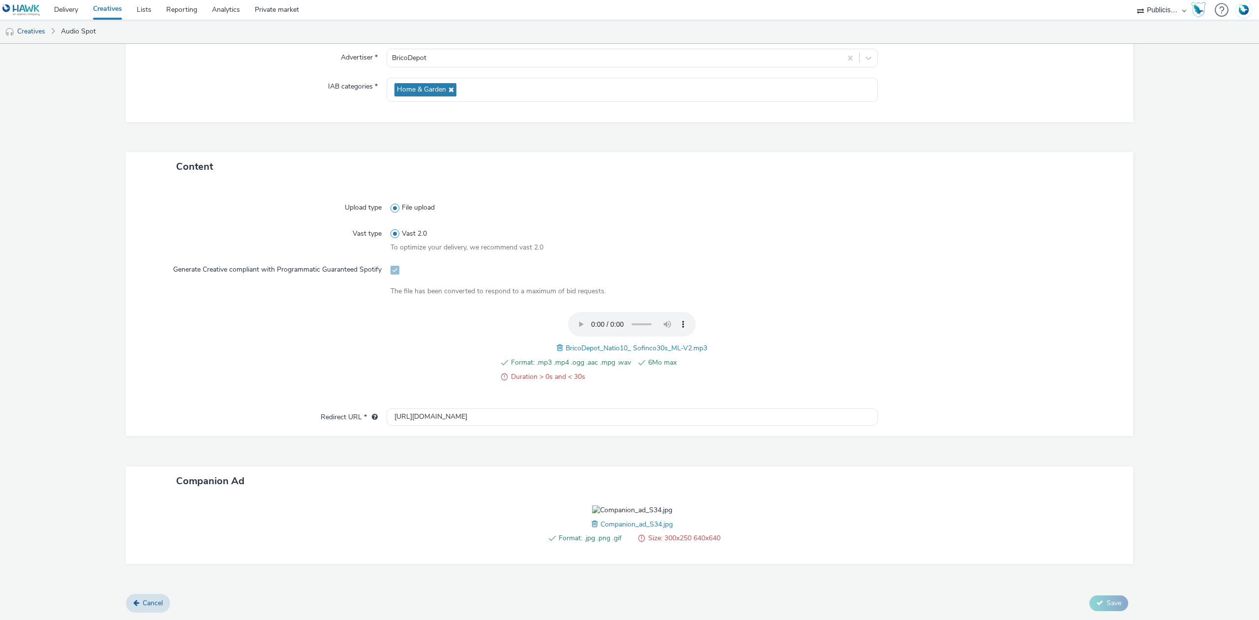
click at [592, 529] on span at bounding box center [596, 523] width 9 height 11
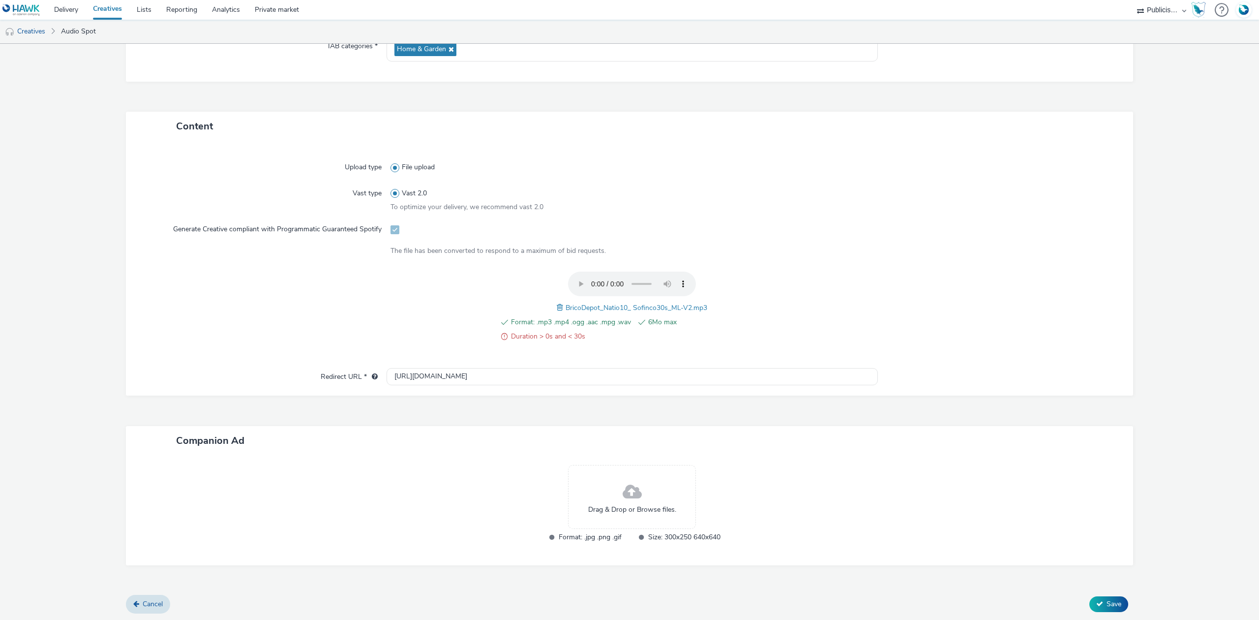
click at [605, 508] on span "Drag & Drop or Browse files." at bounding box center [632, 510] width 88 height 10
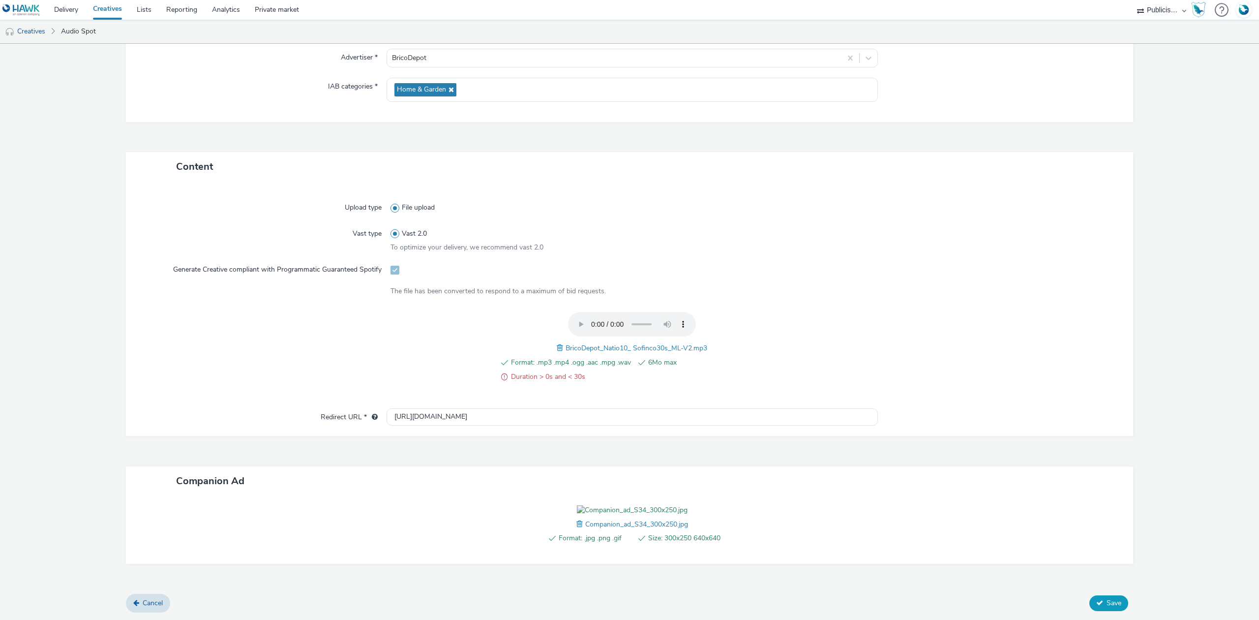
click at [1101, 611] on button "Save" at bounding box center [1109, 603] width 39 height 16
